Goal: Navigation & Orientation: Find specific page/section

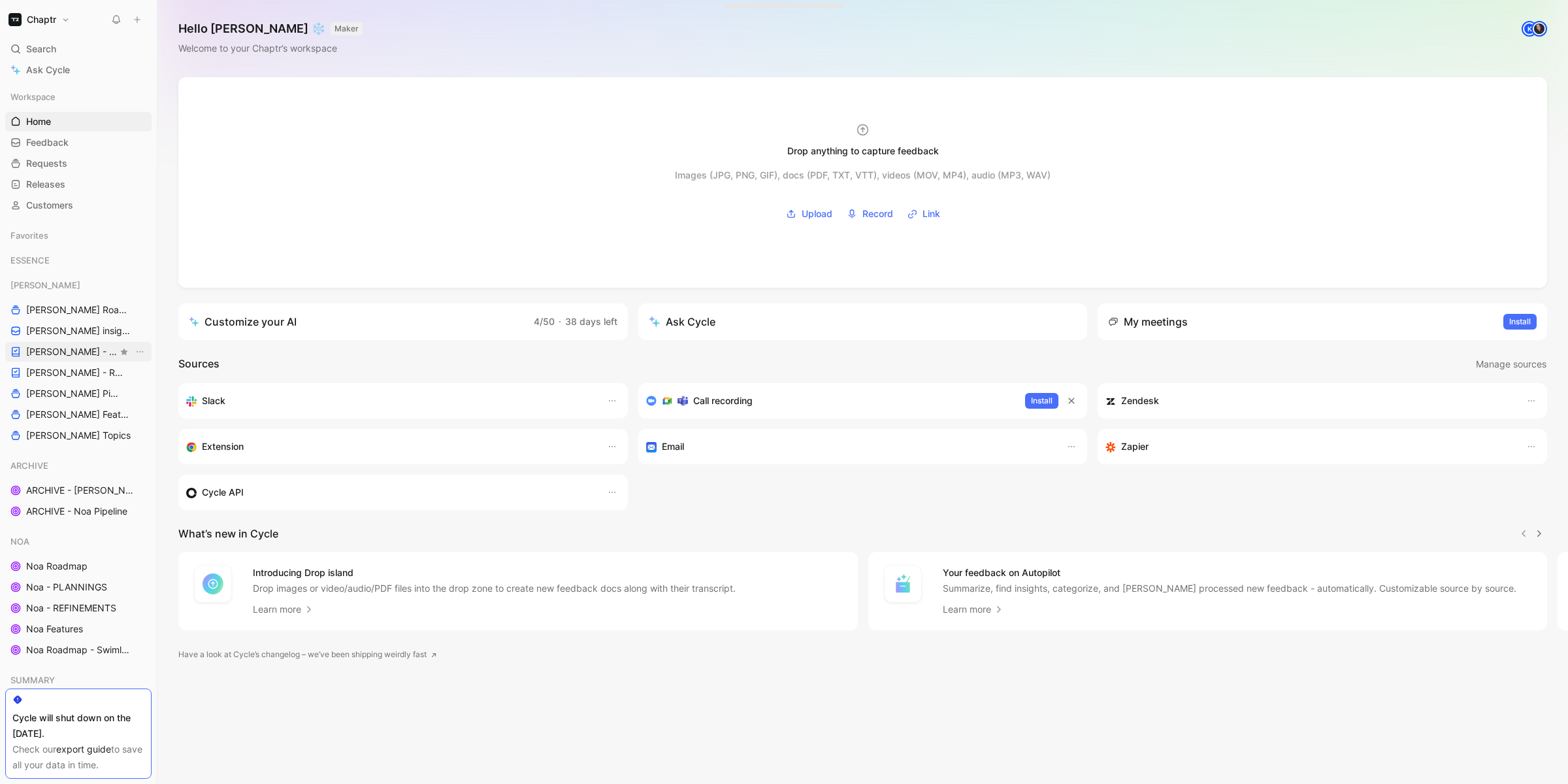
click at [67, 350] on span "[PERSON_NAME] - PLANNINGS" at bounding box center [71, 352] width 91 height 13
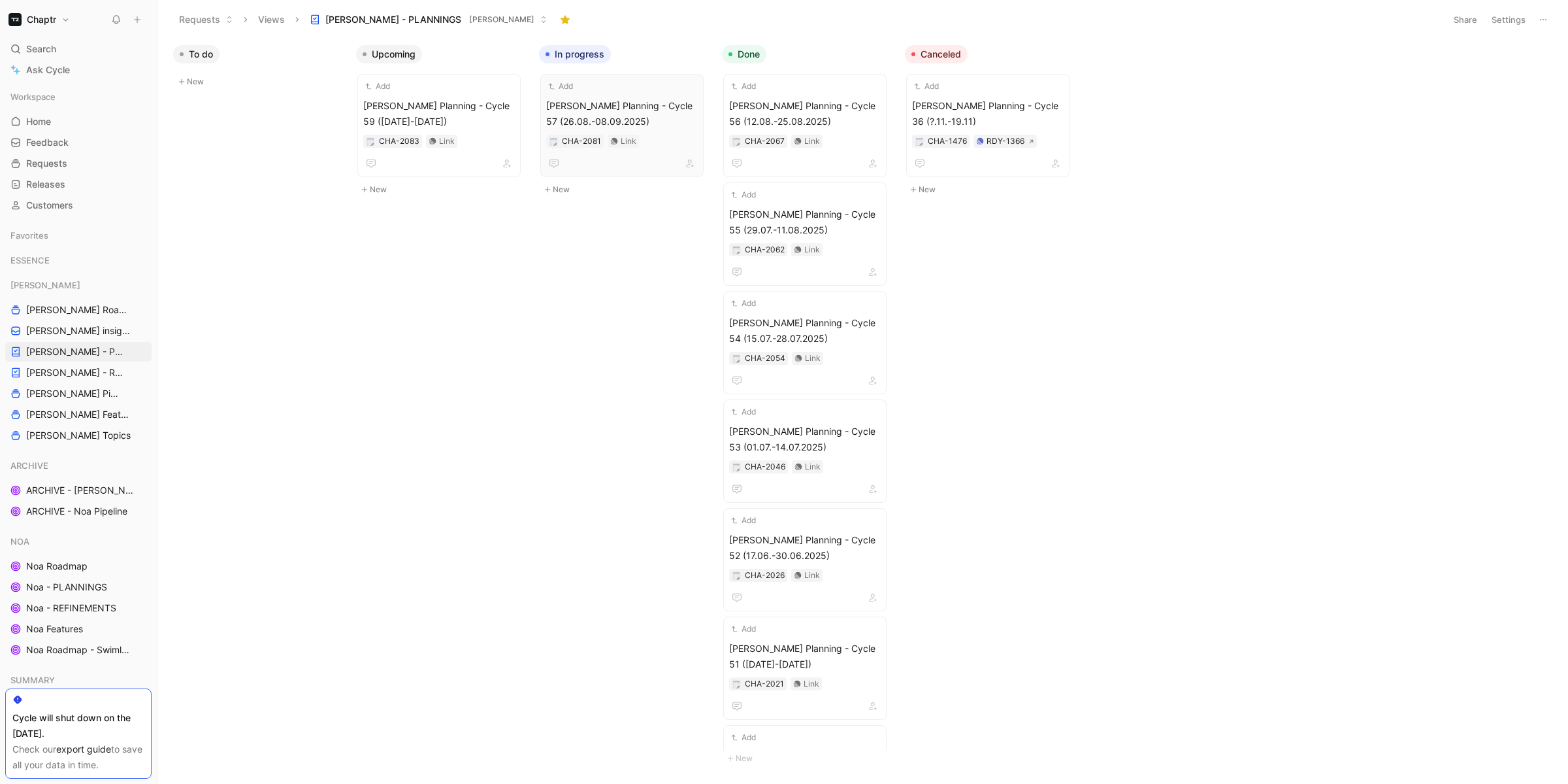
click at [623, 95] on div "Add [PERSON_NAME] Planning - Cycle 57 (26.08.-08.09.2025) CHA-2081 Link" at bounding box center [622, 125] width 152 height 91
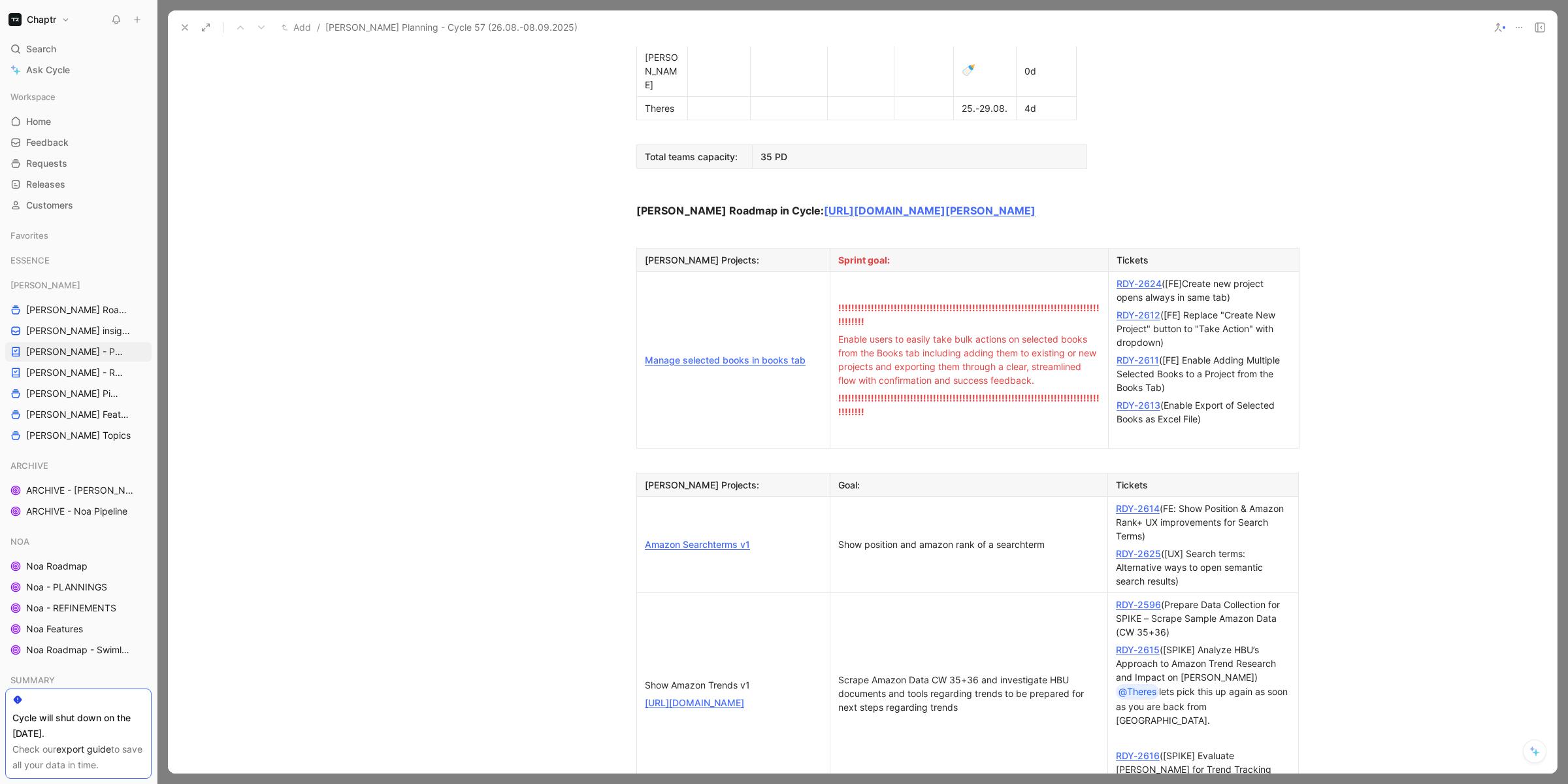
scroll to position [887, 0]
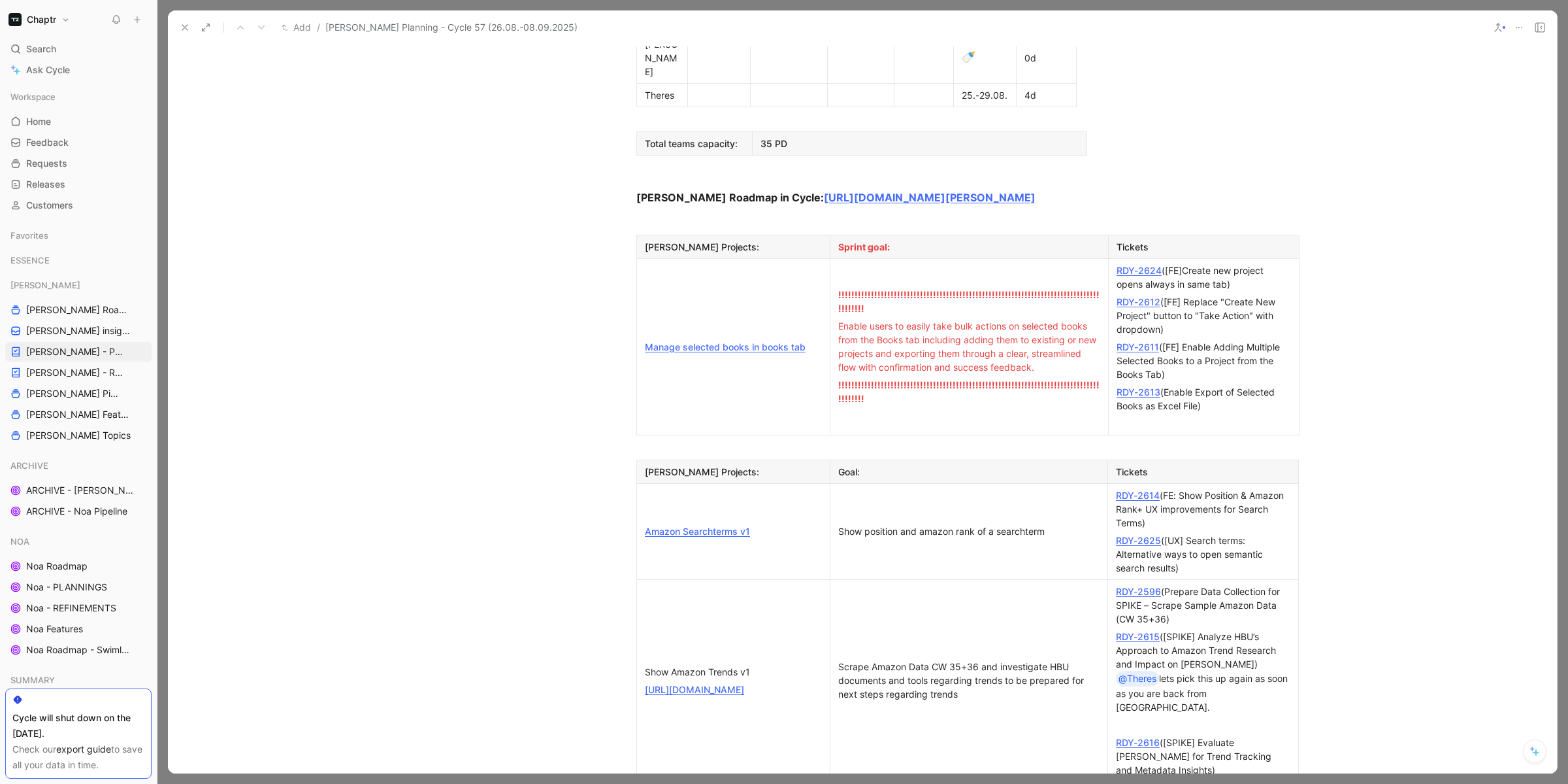
click at [1143, 490] on link "RDY-2614" at bounding box center [1138, 496] width 44 height 12
click at [1155, 535] on link "RDY-2625" at bounding box center [1138, 541] width 45 height 12
click at [1136, 490] on link "RDY-2614" at bounding box center [1138, 496] width 44 height 12
